Goal: Navigation & Orientation: Find specific page/section

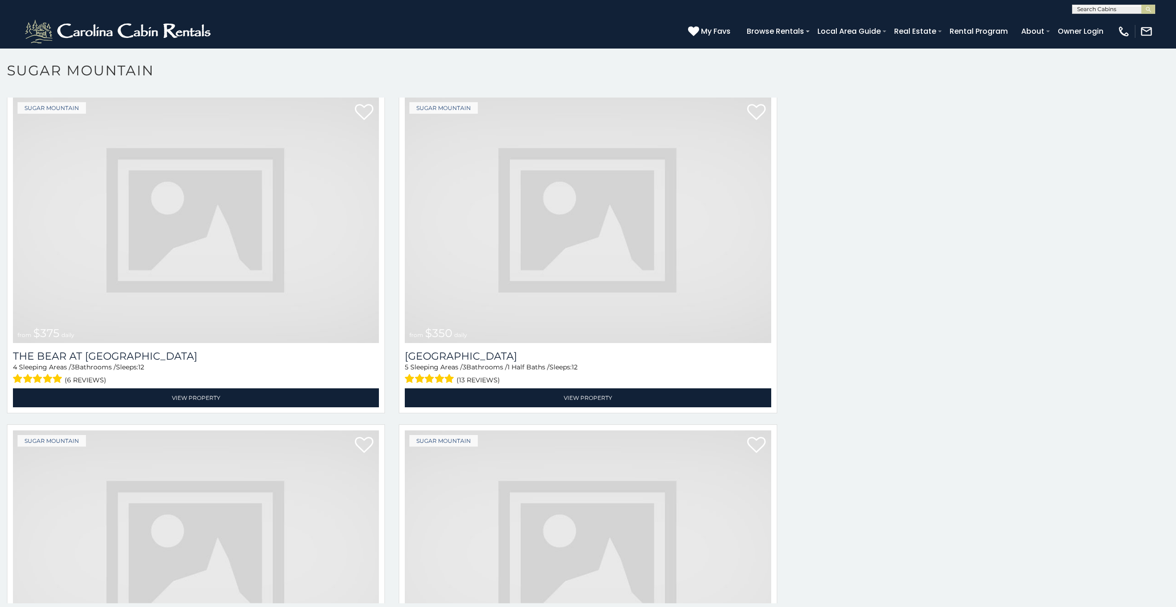
scroll to position [37, 0]
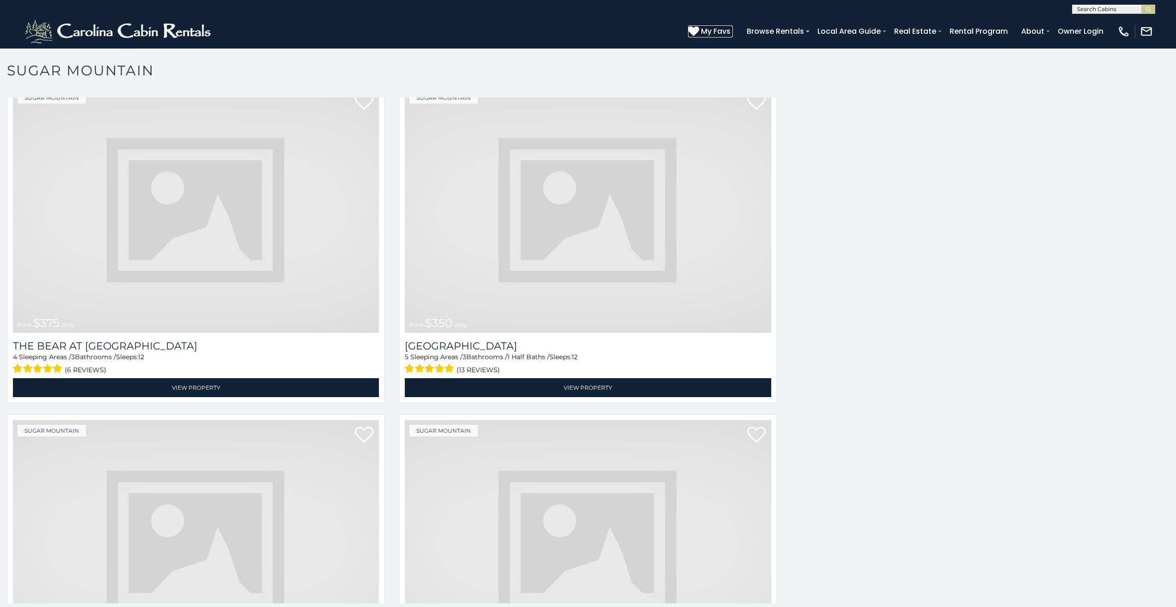
click at [733, 36] on link "My Favs" at bounding box center [710, 31] width 45 height 12
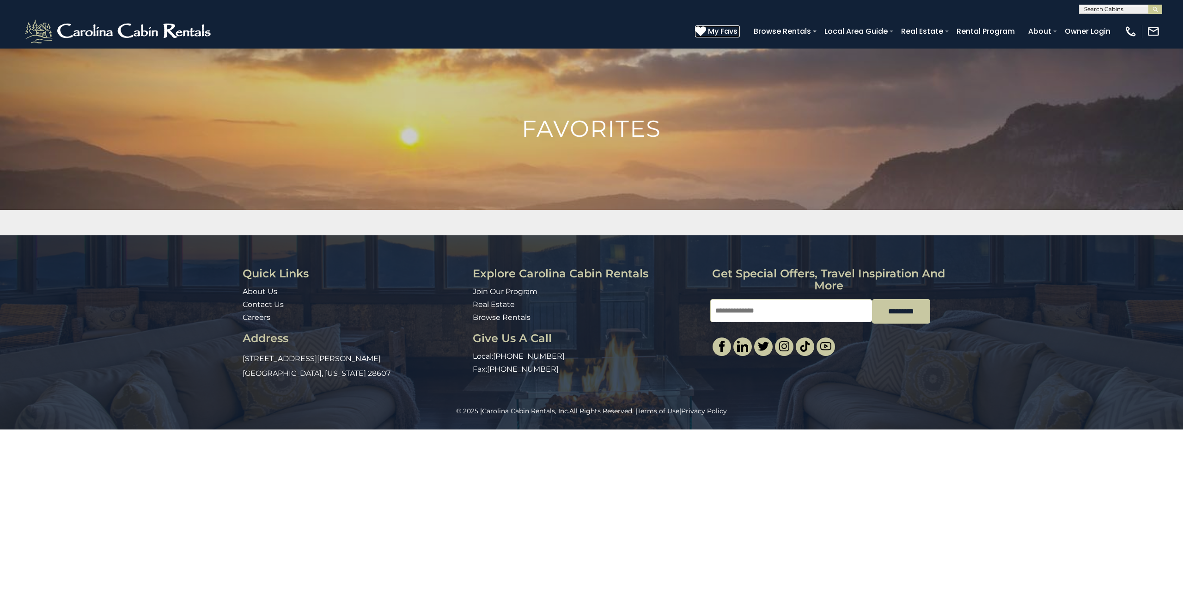
click at [740, 36] on link "My Favs" at bounding box center [717, 31] width 45 height 12
